Goal: Transaction & Acquisition: Purchase product/service

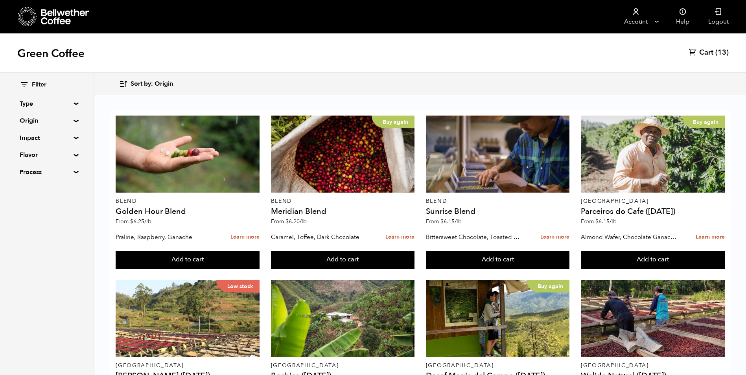
click at [714, 51] on link "Cart (13)" at bounding box center [709, 52] width 40 height 9
click at [715, 51] on link "Cart (13)" at bounding box center [709, 52] width 40 height 9
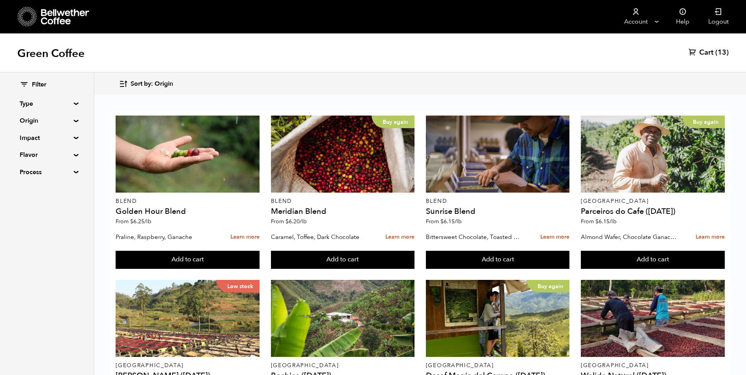
click at [715, 51] on link "Cart (13)" at bounding box center [709, 52] width 40 height 9
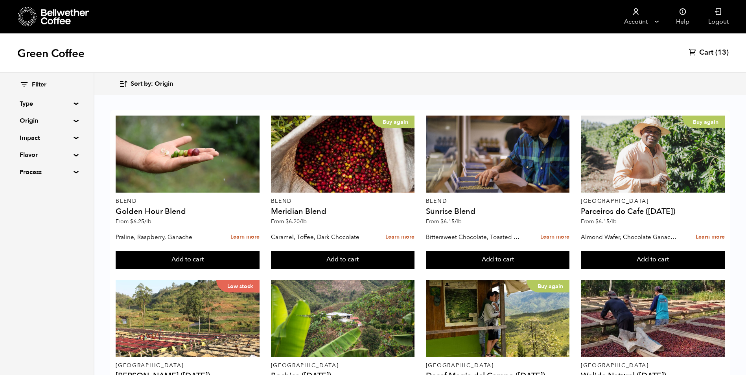
scroll to position [275, 0]
click at [715, 50] on link "Cart (13)" at bounding box center [709, 52] width 40 height 9
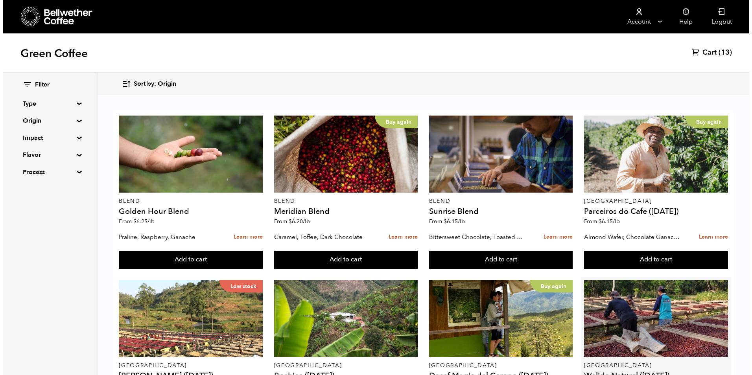
scroll to position [0, 0]
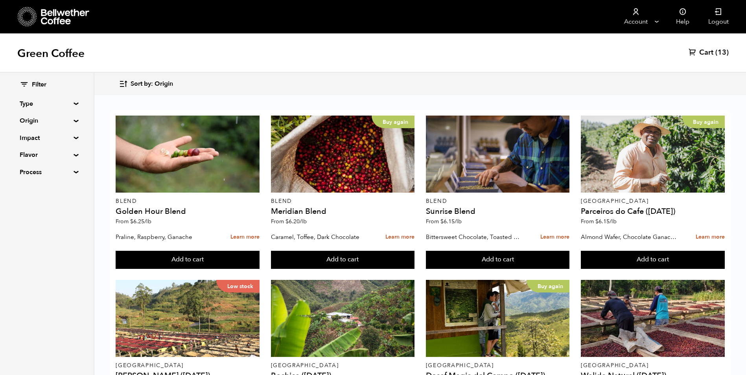
click at [709, 52] on span "Cart" at bounding box center [706, 52] width 14 height 9
click at [712, 50] on span "Cart" at bounding box center [706, 52] width 14 height 9
click at [723, 52] on span "(13)" at bounding box center [722, 52] width 13 height 9
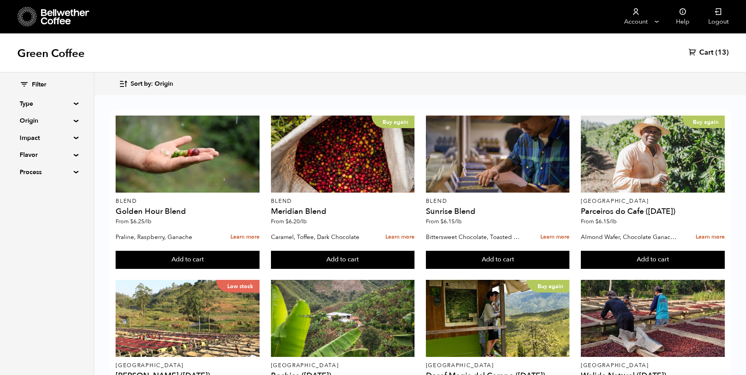
click at [723, 52] on span "(13)" at bounding box center [722, 52] width 13 height 9
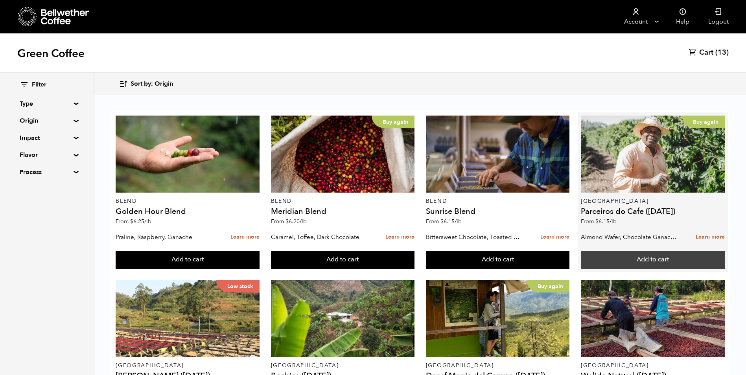
click at [260, 264] on button "Add to cart" at bounding box center [188, 260] width 144 height 18
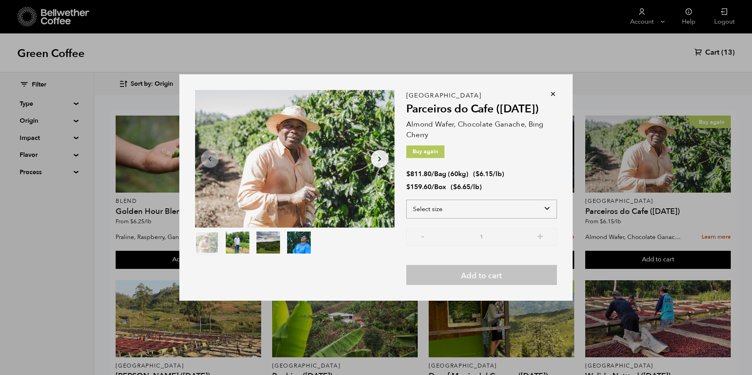
click at [540, 212] on select "Select size Bag (60kg) (132 lbs) Box (24 lbs)" at bounding box center [481, 209] width 151 height 19
select select "bag-3"
click at [406, 200] on select "Select size Bag (60kg) (132 lbs) Box (24 lbs)" at bounding box center [481, 209] width 151 height 19
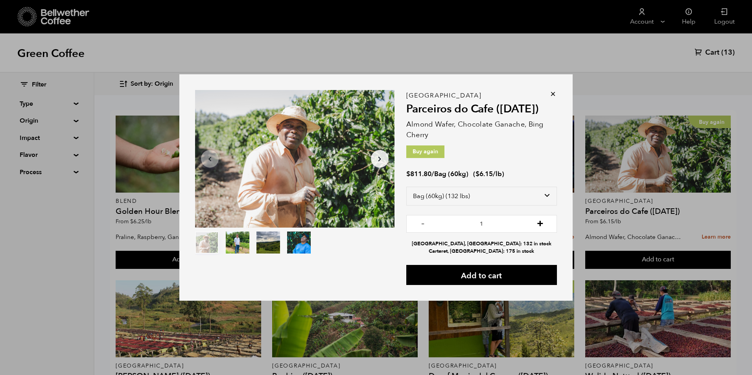
click at [539, 223] on button "+" at bounding box center [540, 223] width 10 height 8
click at [541, 224] on button "+" at bounding box center [540, 223] width 10 height 8
type input "3"
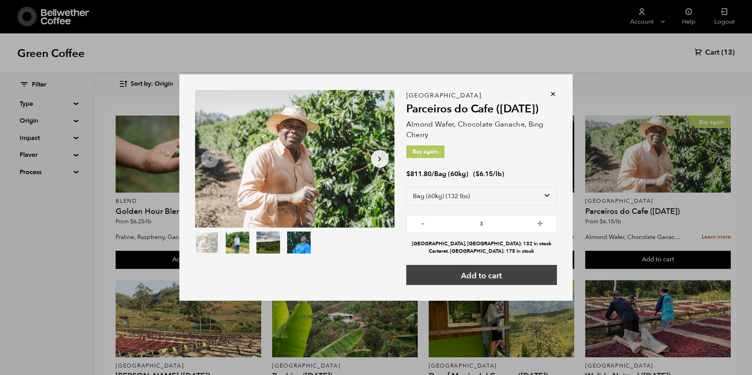
click at [508, 279] on button "Add to cart" at bounding box center [481, 275] width 151 height 20
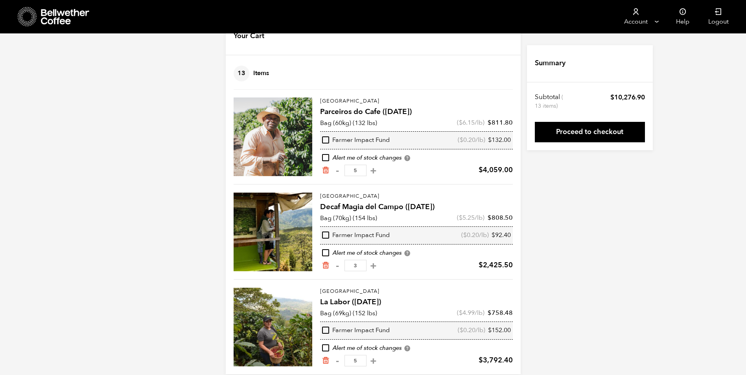
scroll to position [39, 0]
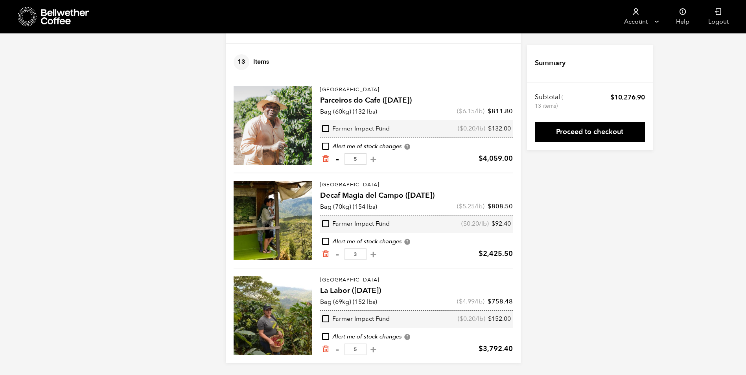
click at [337, 159] on button "-" at bounding box center [338, 159] width 10 height 8
type input "4"
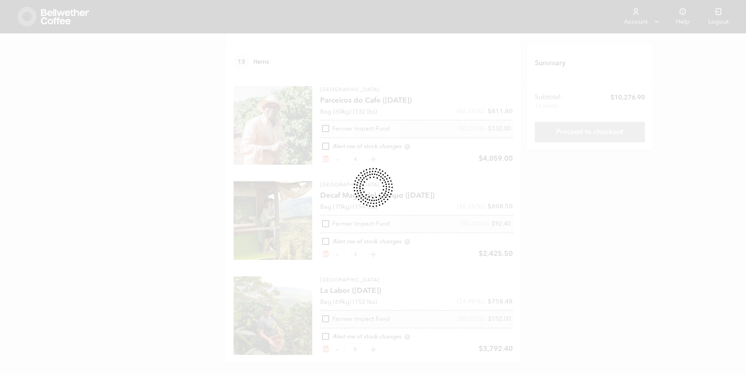
click at [337, 161] on div at bounding box center [373, 187] width 746 height 375
drag, startPoint x: 666, startPoint y: 190, endPoint x: 660, endPoint y: 191, distance: 6.0
click at [664, 191] on div at bounding box center [373, 187] width 746 height 375
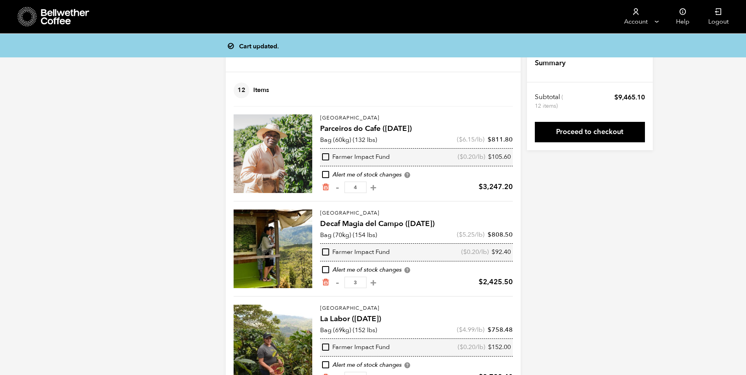
scroll to position [0, 0]
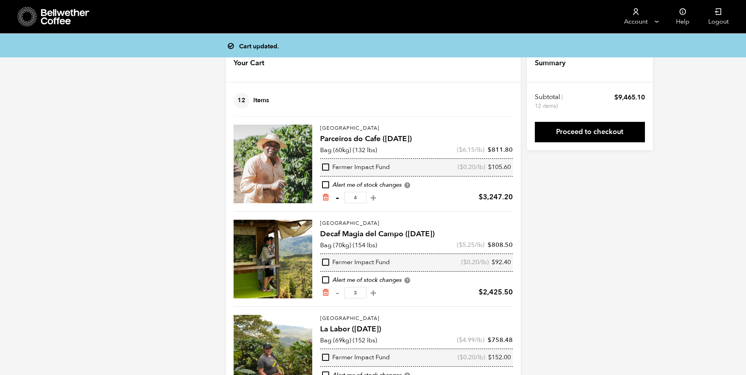
click at [336, 198] on button "-" at bounding box center [338, 198] width 10 height 8
type input "3"
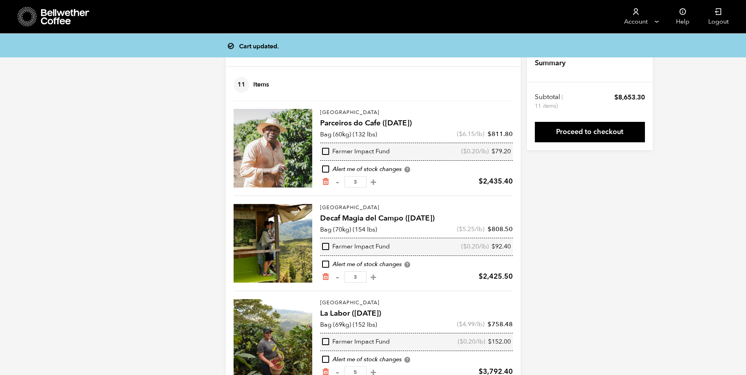
scroll to position [39, 0]
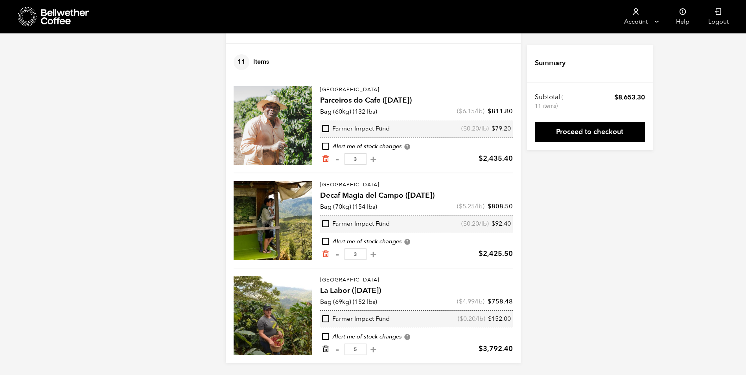
click at [325, 351] on icon "Remove from cart" at bounding box center [326, 349] width 8 height 8
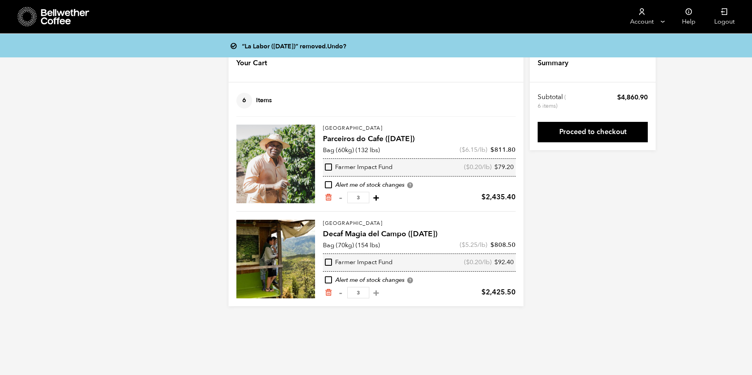
click at [381, 196] on button "+" at bounding box center [376, 198] width 10 height 8
type input "4"
click at [369, 289] on input "3" at bounding box center [358, 292] width 22 height 11
click at [341, 293] on button "-" at bounding box center [341, 293] width 10 height 8
type input "2"
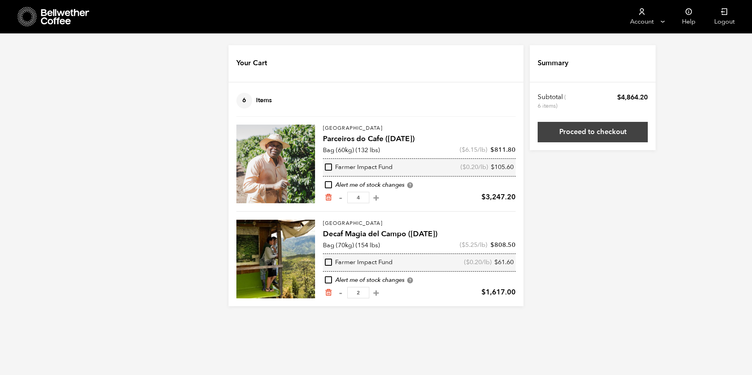
click at [612, 132] on link "Proceed to checkout" at bounding box center [593, 132] width 110 height 20
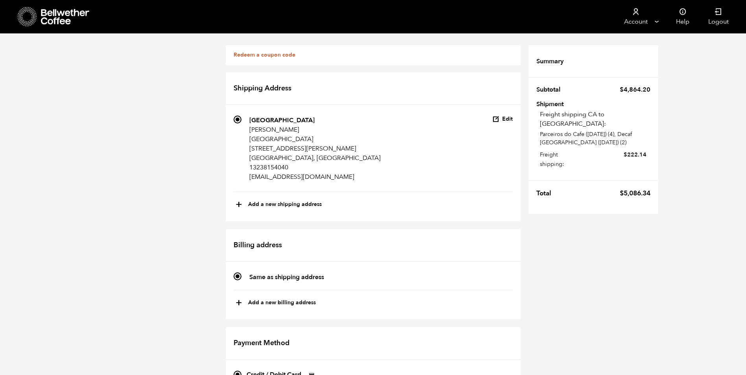
scroll to position [180, 0]
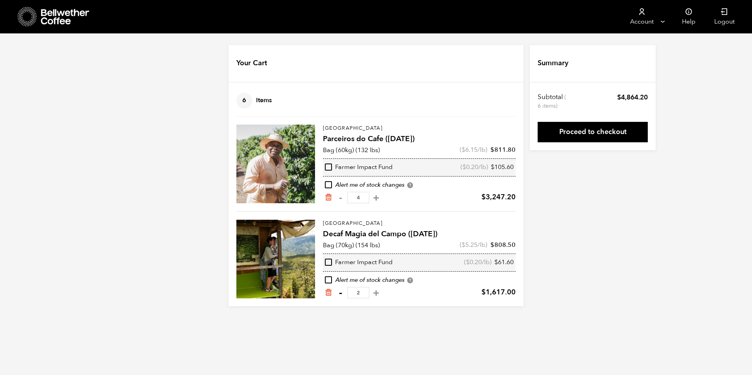
click at [340, 294] on button "-" at bounding box center [341, 293] width 10 height 8
type input "1"
click at [593, 132] on link "Proceed to checkout" at bounding box center [593, 132] width 110 height 20
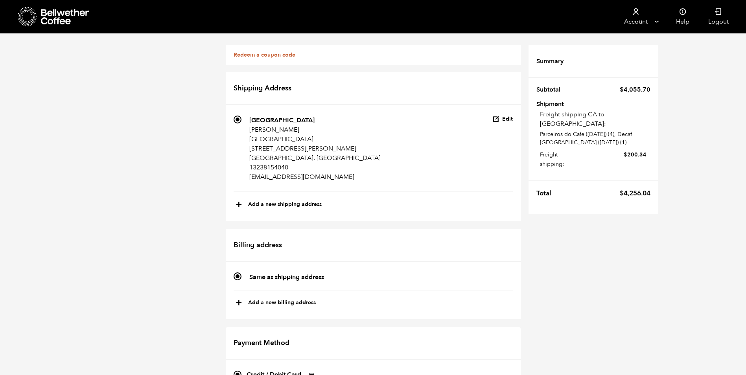
click at [278, 54] on link "Redeem a coupon code" at bounding box center [265, 54] width 62 height 7
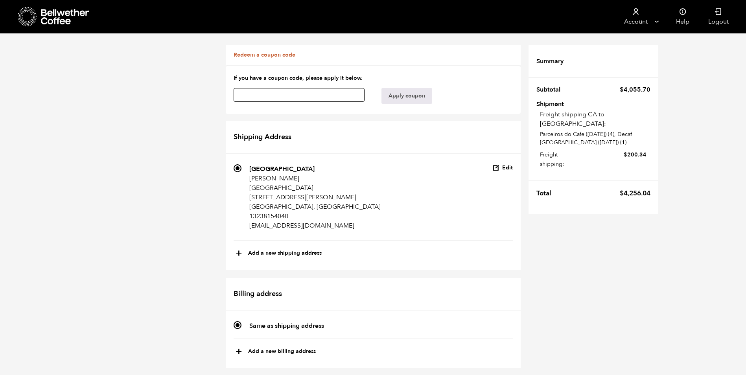
click at [282, 97] on input "text" at bounding box center [299, 95] width 131 height 14
click at [413, 92] on button "Apply coupon" at bounding box center [407, 96] width 51 height 16
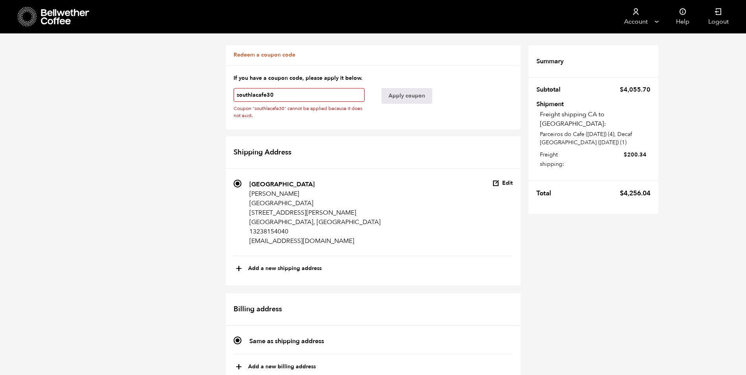
click at [268, 94] on input "southlacafe30" at bounding box center [299, 95] width 131 height 14
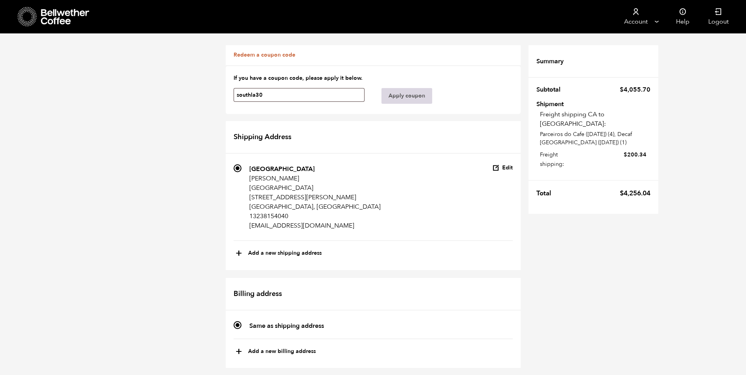
click at [389, 94] on button "Apply coupon" at bounding box center [407, 96] width 51 height 16
click at [382, 88] on button "Apply coupon" at bounding box center [407, 96] width 51 height 16
type input "s"
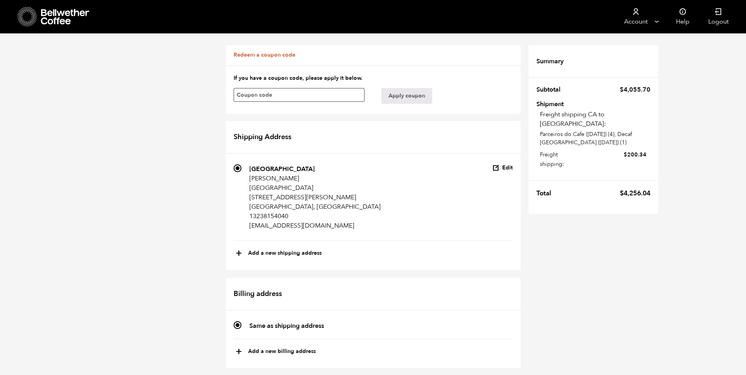
radio input "true"
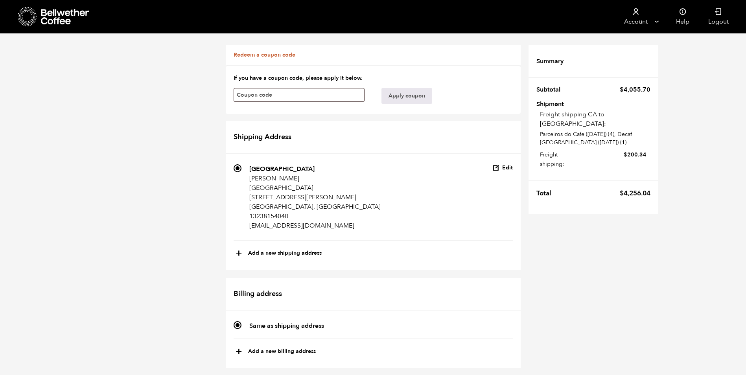
checkbox input "true"
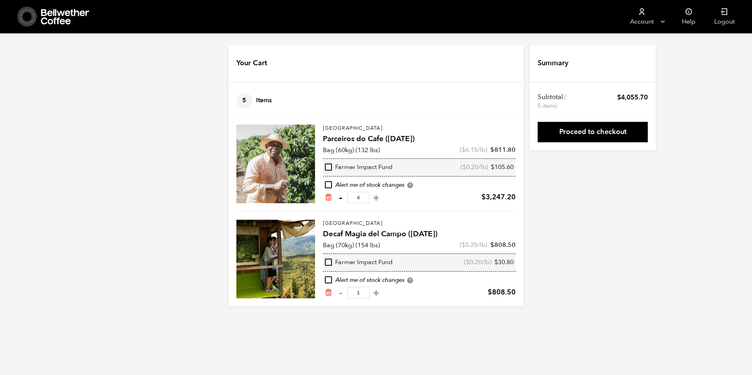
click at [338, 198] on button "-" at bounding box center [341, 198] width 10 height 8
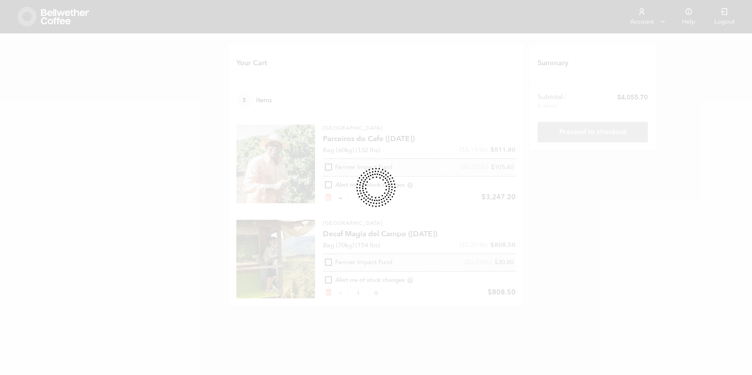
type input "3"
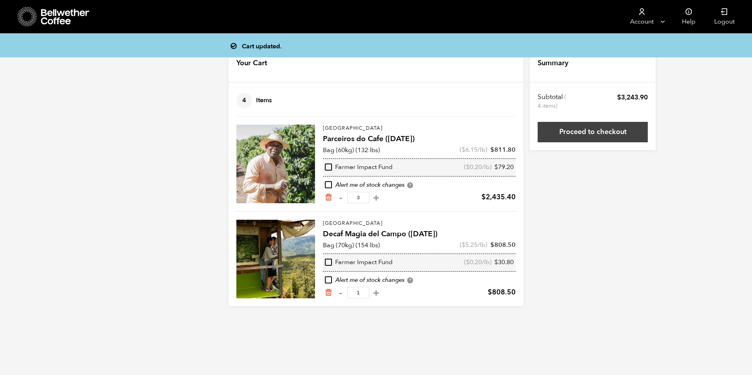
click at [610, 134] on link "Proceed to checkout" at bounding box center [593, 132] width 110 height 20
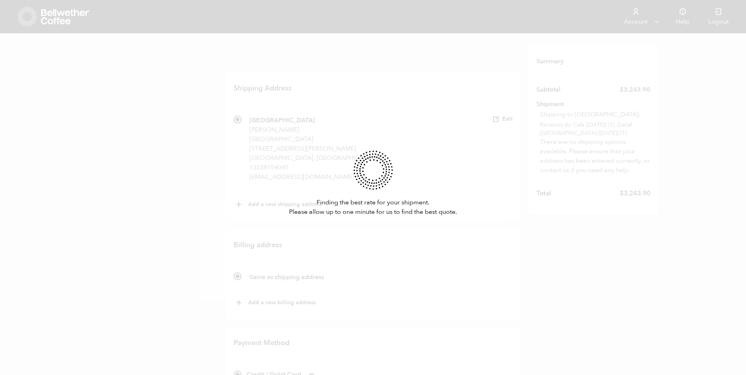
scroll to position [315, 0]
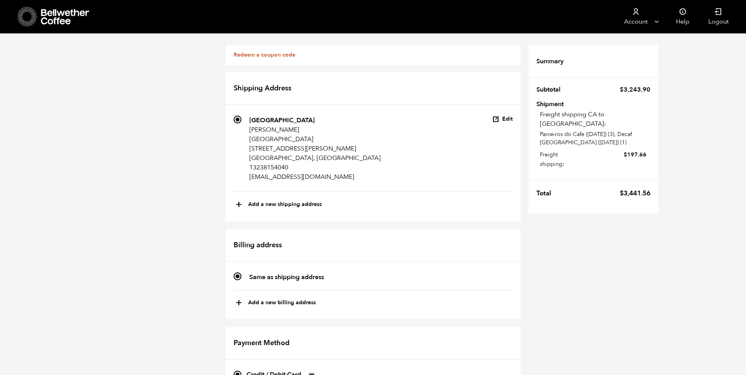
radio input "true"
checkbox input "true"
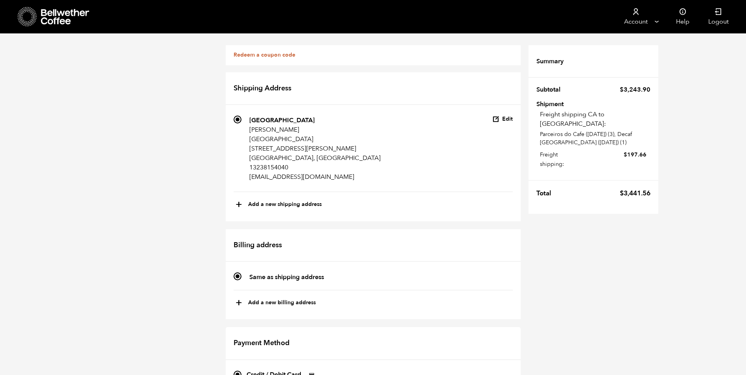
scroll to position [493, 0]
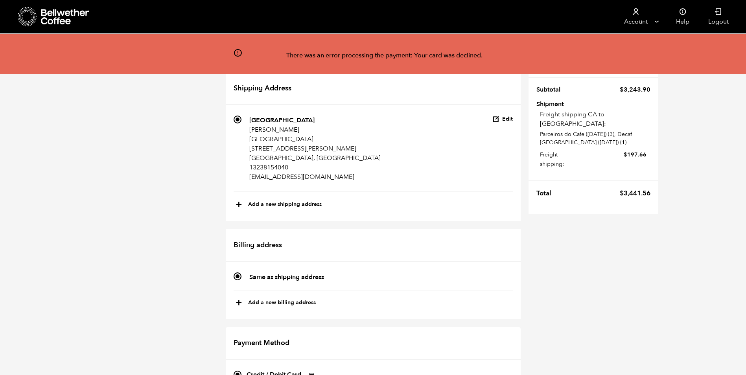
scroll to position [354, 0]
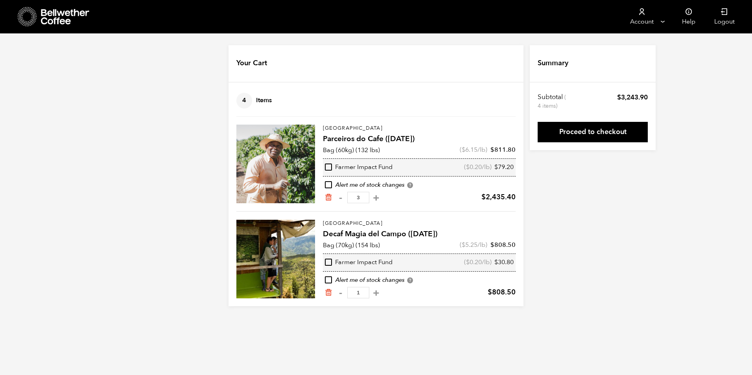
click at [600, 136] on link "Proceed to checkout" at bounding box center [593, 132] width 110 height 20
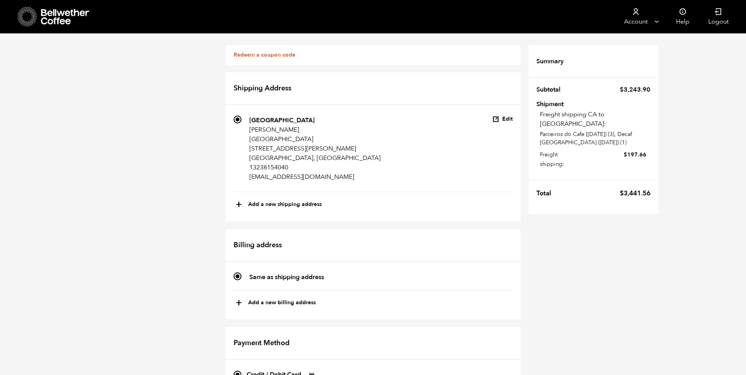
scroll to position [416, 0]
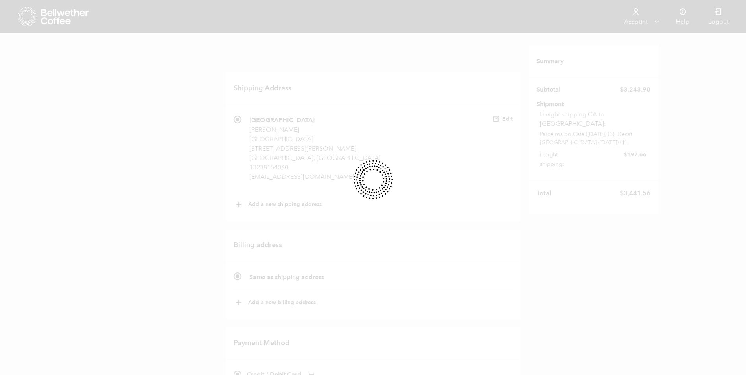
click at [408, 91] on div at bounding box center [373, 187] width 746 height 375
click at [408, 90] on div at bounding box center [373, 187] width 746 height 375
click at [470, 169] on div at bounding box center [373, 187] width 746 height 375
drag, startPoint x: 435, startPoint y: 122, endPoint x: 431, endPoint y: 116, distance: 6.5
click at [434, 121] on div at bounding box center [373, 187] width 746 height 375
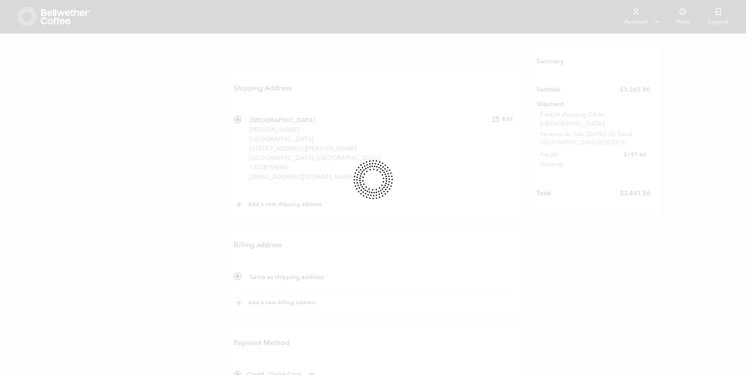
drag, startPoint x: 431, startPoint y: 116, endPoint x: 424, endPoint y: 113, distance: 7.9
click at [431, 116] on div at bounding box center [373, 187] width 746 height 375
click at [421, 111] on div at bounding box center [373, 187] width 746 height 375
drag, startPoint x: 371, startPoint y: 103, endPoint x: 347, endPoint y: 103, distance: 23.6
click at [347, 103] on div at bounding box center [373, 187] width 746 height 375
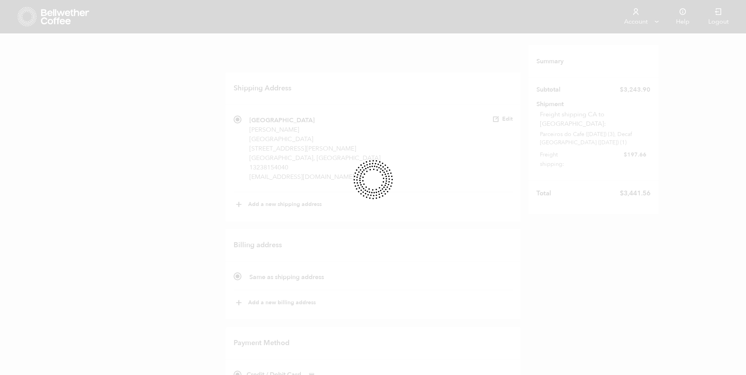
click at [258, 98] on div at bounding box center [373, 187] width 746 height 375
drag, startPoint x: 198, startPoint y: 108, endPoint x: 451, endPoint y: 107, distance: 253.0
click at [451, 107] on div at bounding box center [373, 187] width 746 height 375
click at [450, 107] on div at bounding box center [373, 187] width 746 height 375
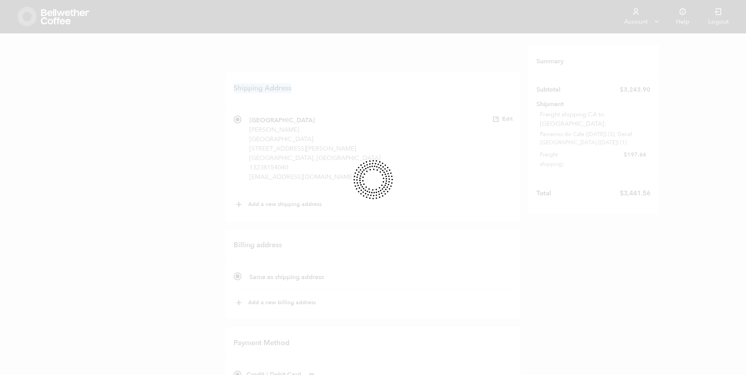
scroll to position [0, 0]
click at [389, 106] on div at bounding box center [373, 187] width 746 height 375
click at [422, 139] on div at bounding box center [373, 187] width 746 height 375
click at [423, 138] on div at bounding box center [373, 187] width 746 height 375
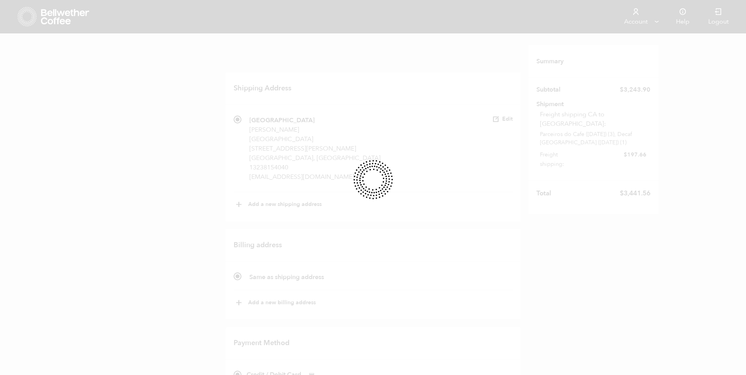
drag, startPoint x: 366, startPoint y: 97, endPoint x: 371, endPoint y: 96, distance: 5.2
click at [369, 97] on div at bounding box center [373, 187] width 746 height 375
click at [373, 96] on div at bounding box center [373, 187] width 746 height 375
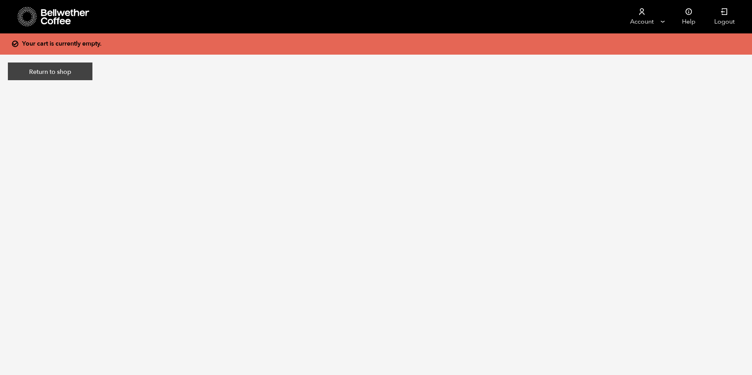
click at [50, 75] on link "Return to shop" at bounding box center [50, 72] width 85 height 18
